Goal: Check status: Check status

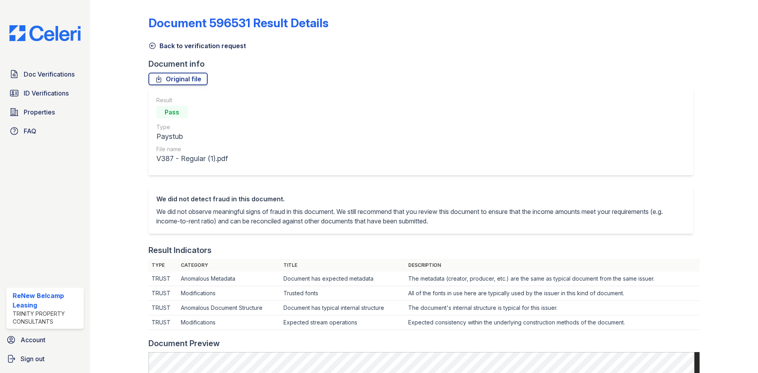
scroll to position [300, 0]
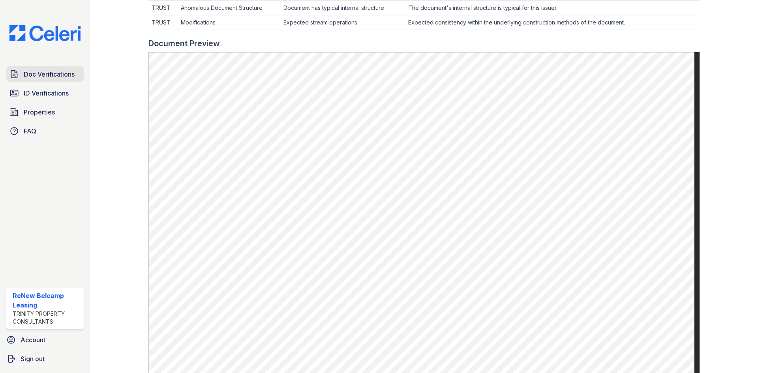
click at [44, 79] on span "Doc Verifications" at bounding box center [49, 73] width 51 height 9
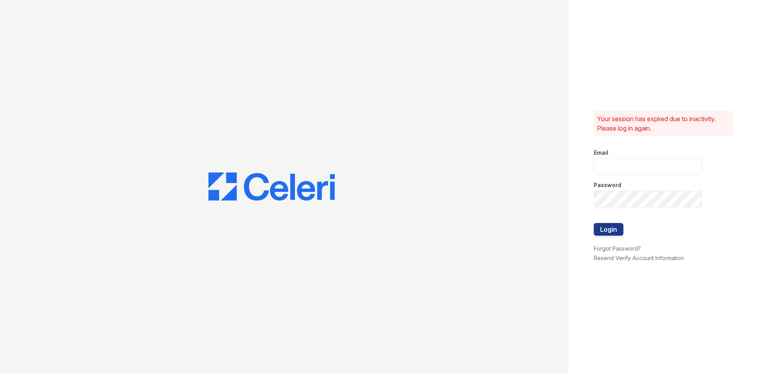
type input "[EMAIL_ADDRESS][DOMAIN_NAME]"
click at [610, 234] on button "Login" at bounding box center [609, 229] width 30 height 13
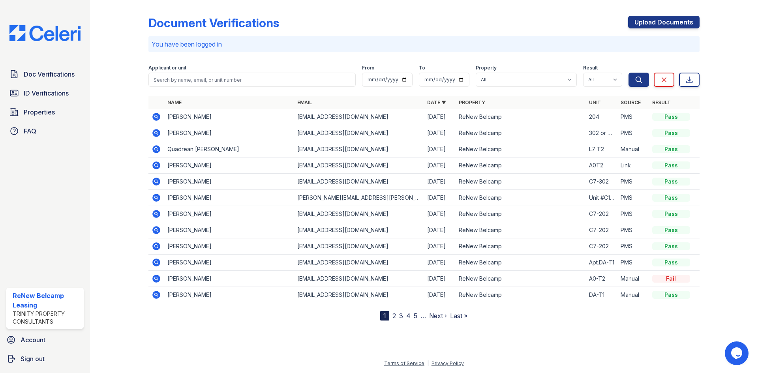
click at [51, 83] on div "Doc Verifications ID Verifications Properties FAQ" at bounding box center [45, 102] width 84 height 73
click at [49, 87] on link "ID Verifications" at bounding box center [44, 93] width 77 height 16
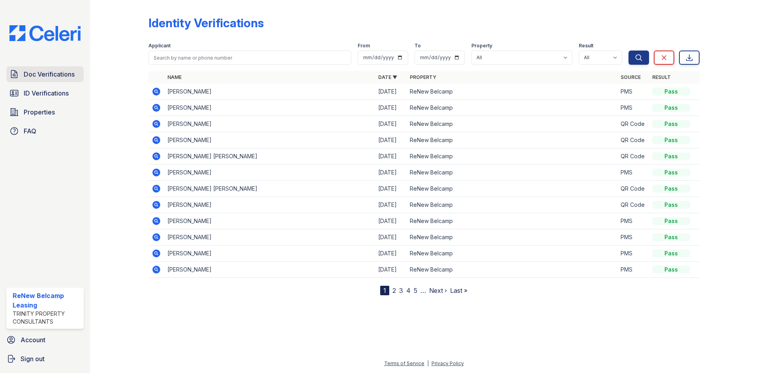
click at [47, 73] on span "Doc Verifications" at bounding box center [49, 73] width 51 height 9
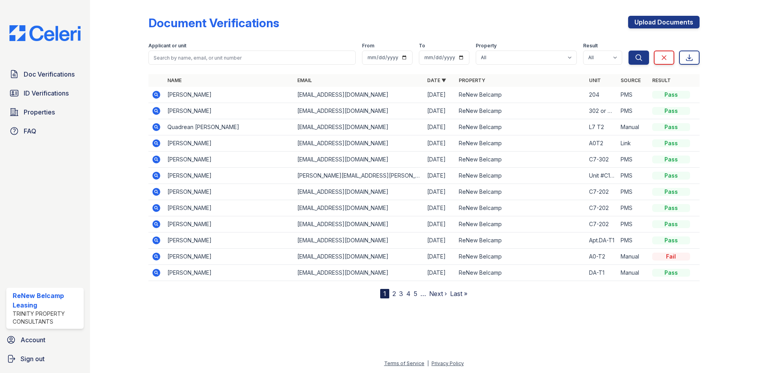
click at [158, 210] on icon at bounding box center [156, 208] width 8 height 8
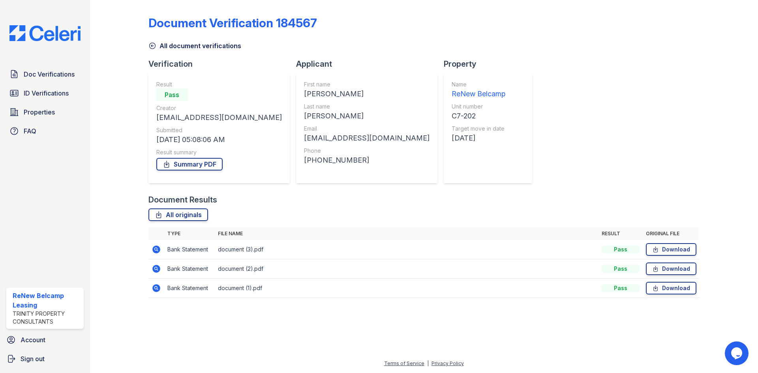
click at [164, 248] on td "Bank Statement" at bounding box center [189, 249] width 51 height 19
click at [157, 249] on icon at bounding box center [156, 250] width 8 height 8
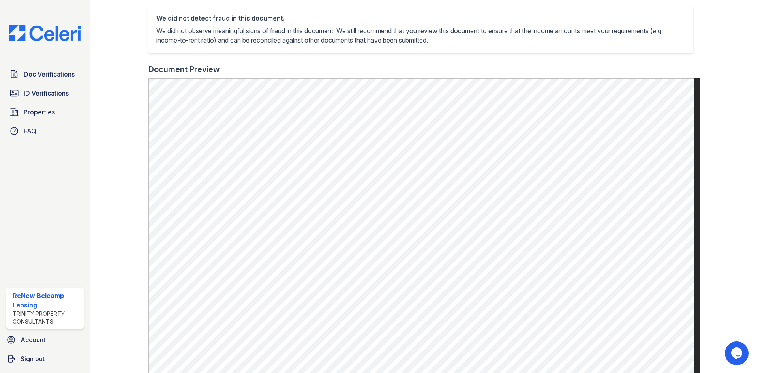
scroll to position [276, 0]
